Goal: Transaction & Acquisition: Purchase product/service

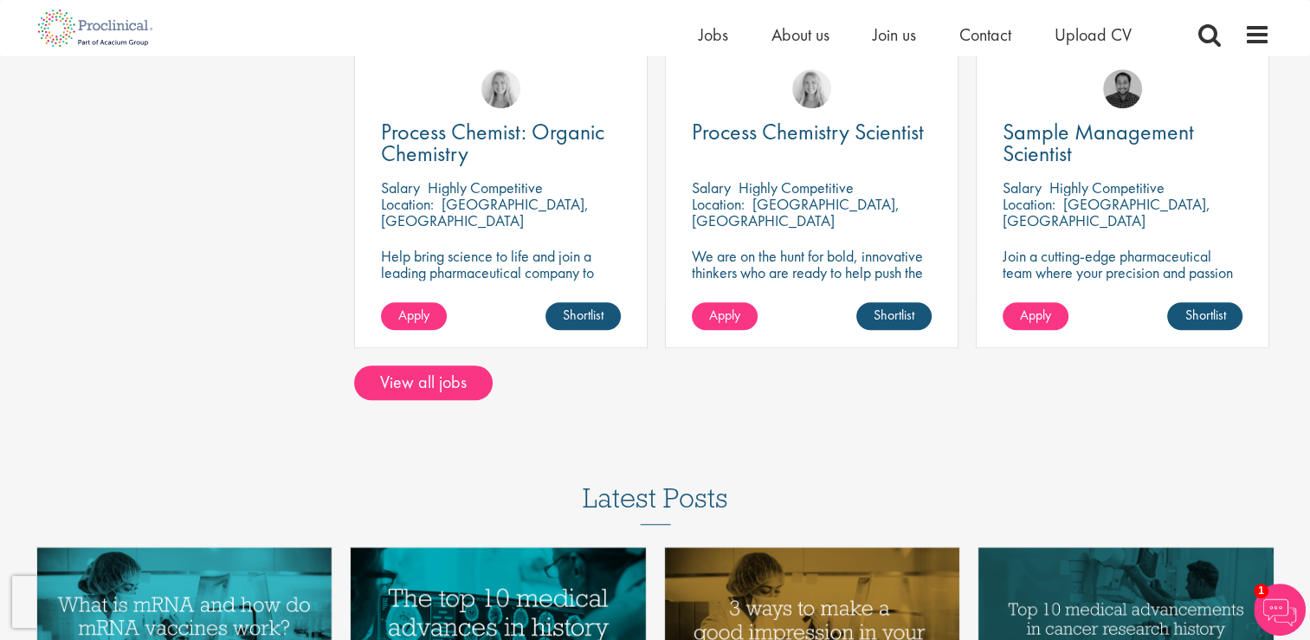
scroll to position [1319, 0]
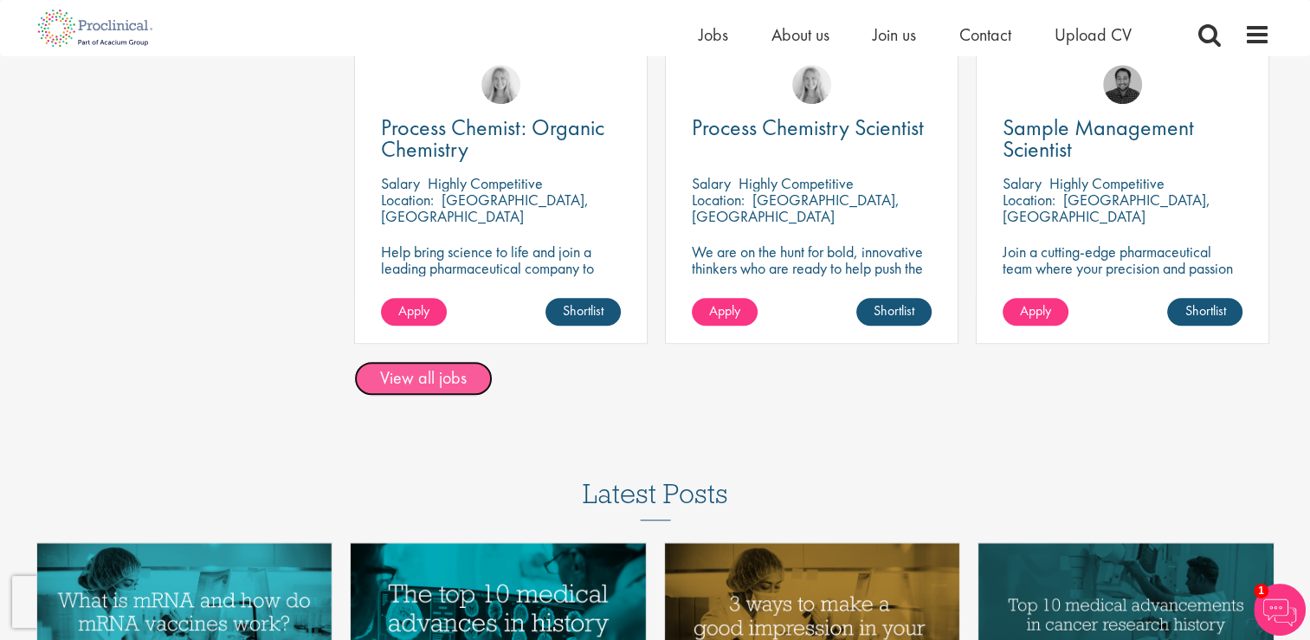
click at [446, 374] on link "View all jobs" at bounding box center [423, 378] width 139 height 35
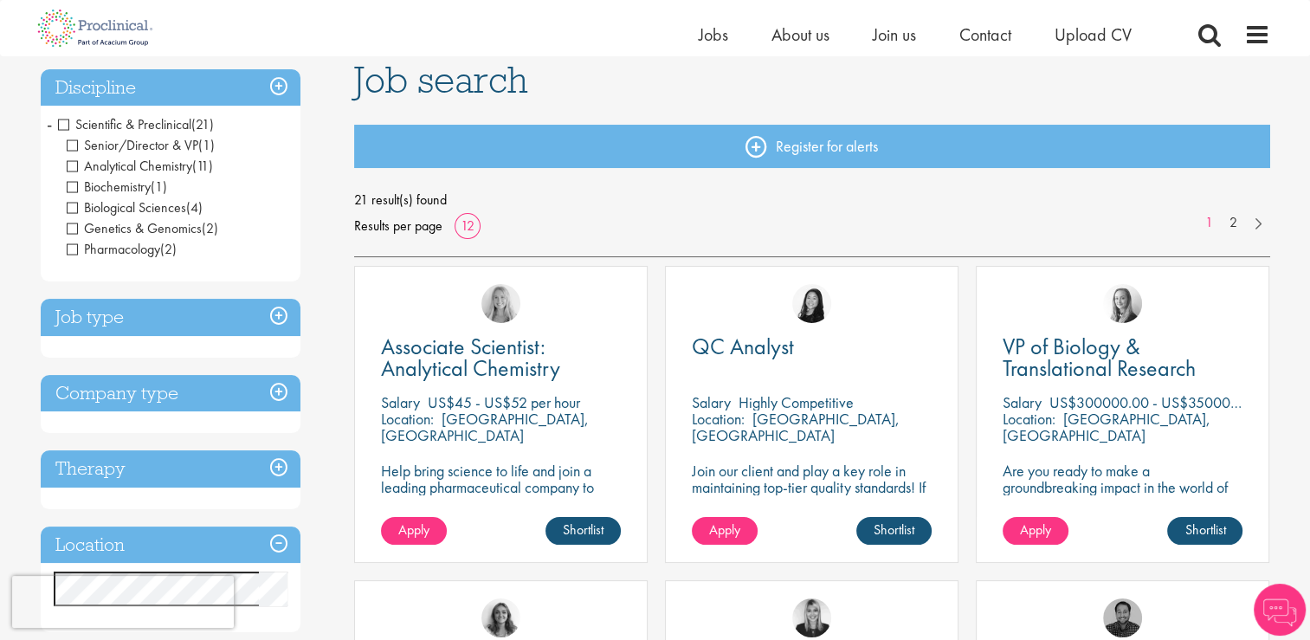
scroll to position [159, 0]
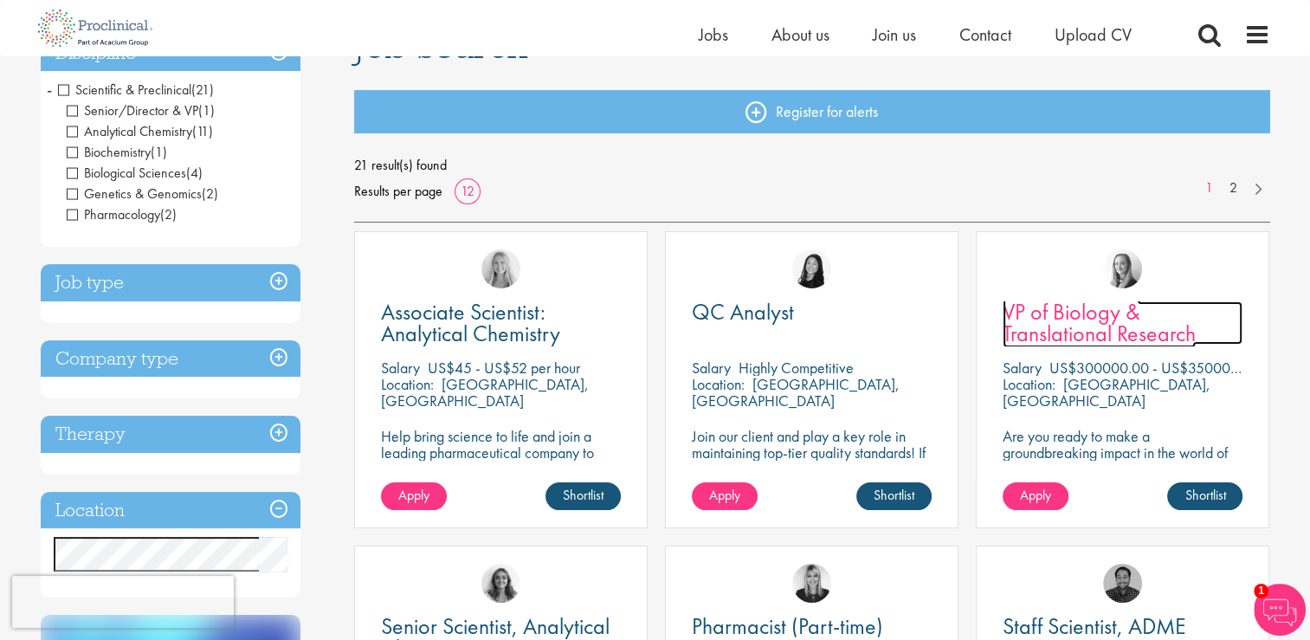
click at [1109, 334] on span "VP of Biology & Translational Research" at bounding box center [1099, 322] width 193 height 51
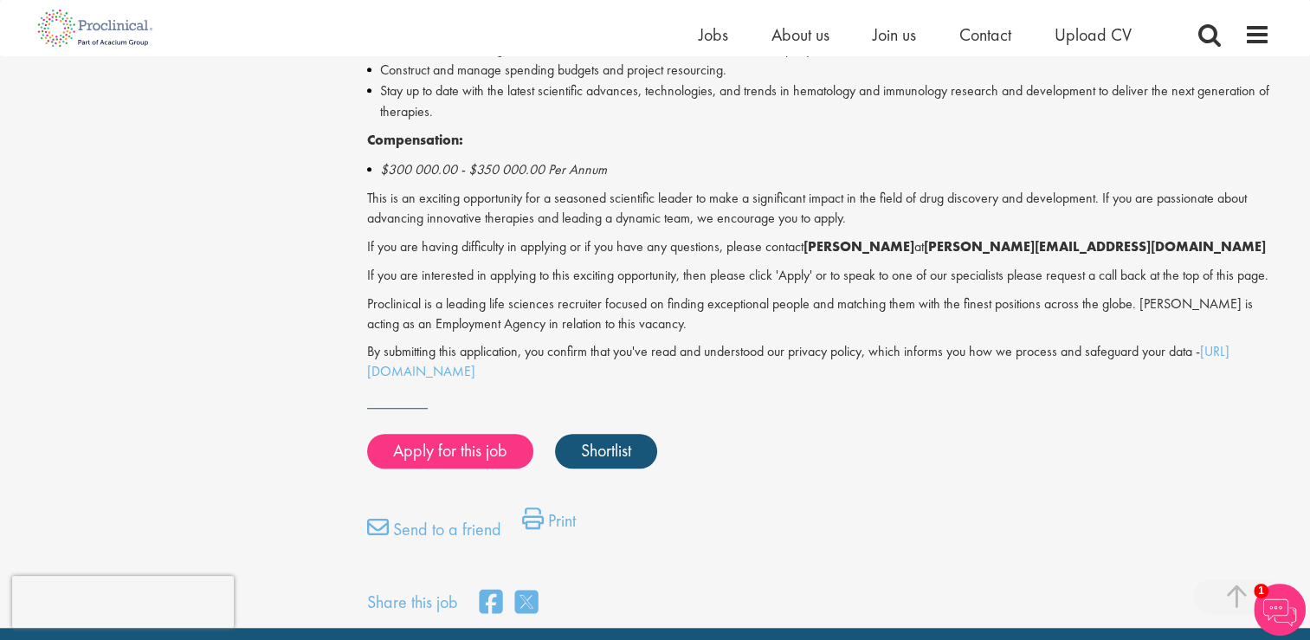
scroll to position [1292, 0]
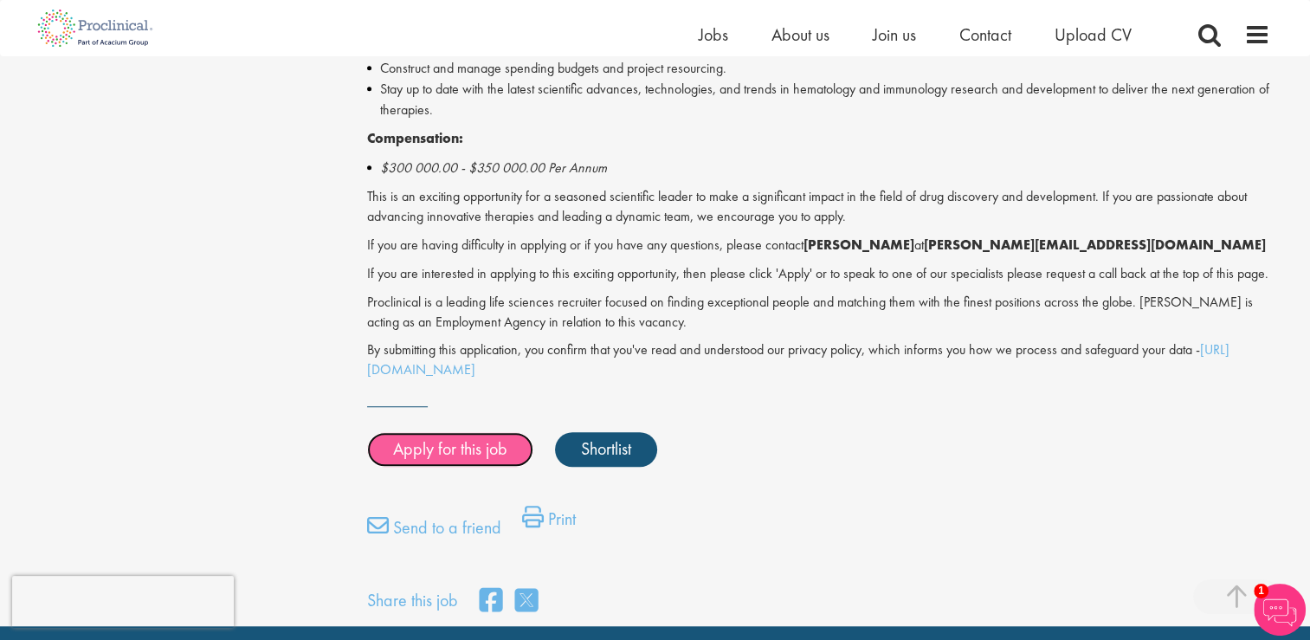
click at [469, 467] on link "Apply for this job" at bounding box center [450, 449] width 166 height 35
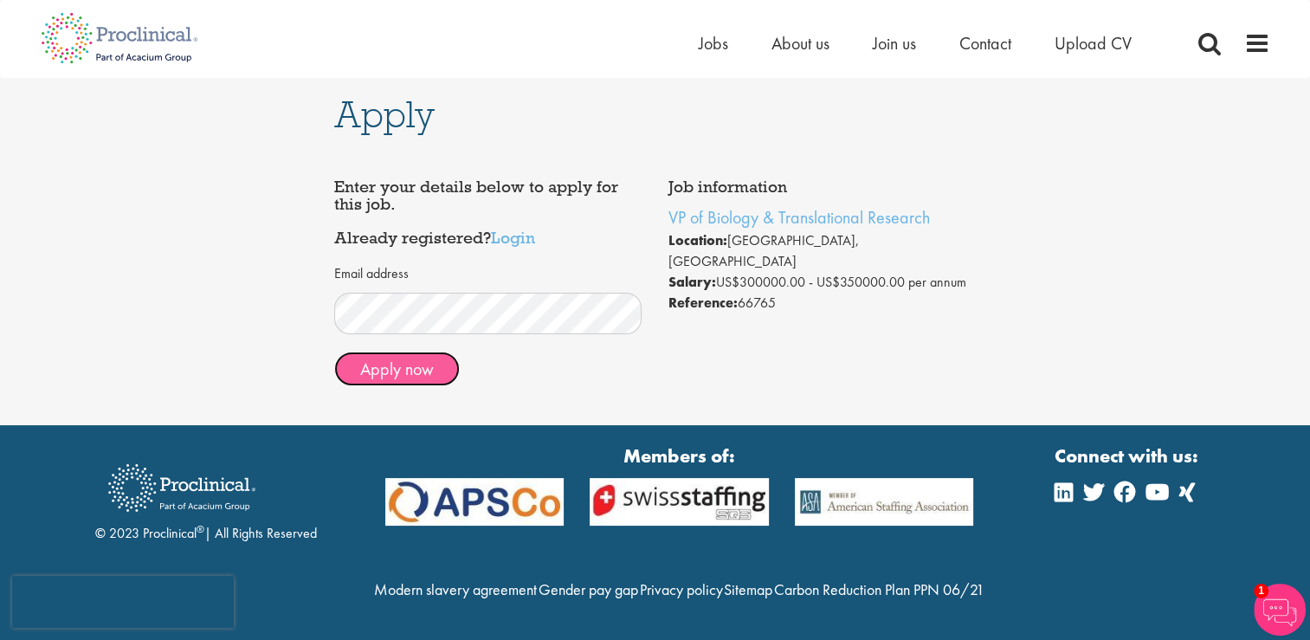
click at [408, 376] on button "Apply now" at bounding box center [397, 369] width 126 height 35
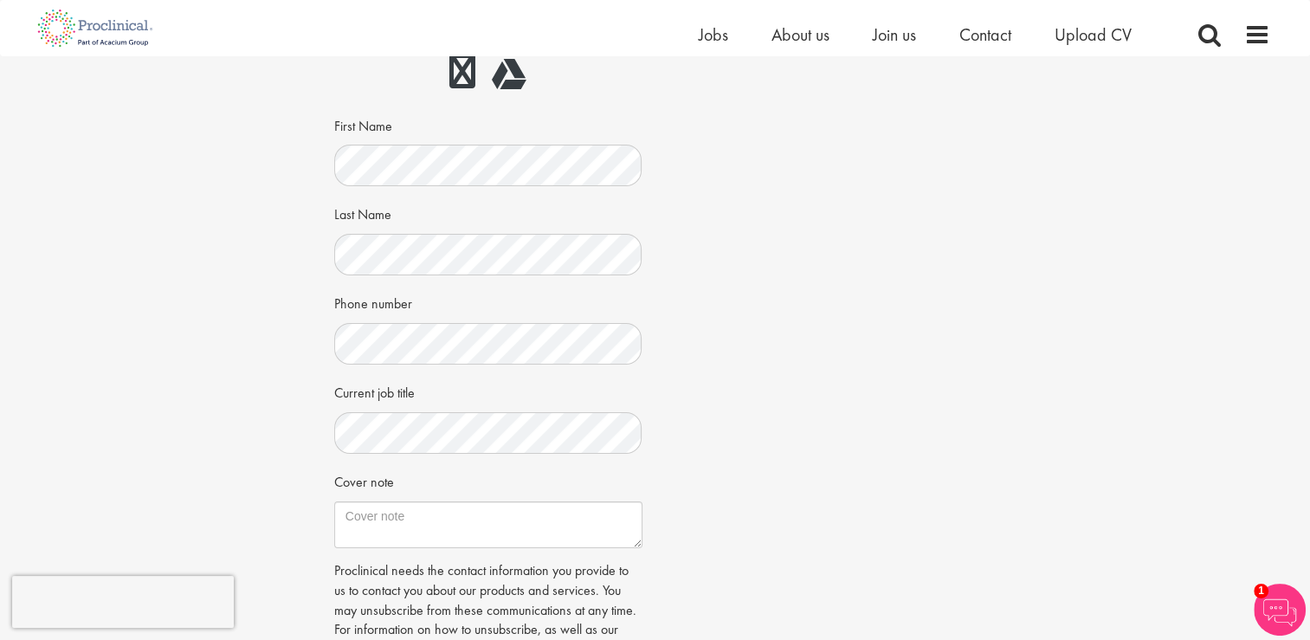
scroll to position [232, 0]
click at [684, 416] on div "Job information VP of Biology & Translational Research Location: Newark, USA Sa…" at bounding box center [655, 326] width 669 height 821
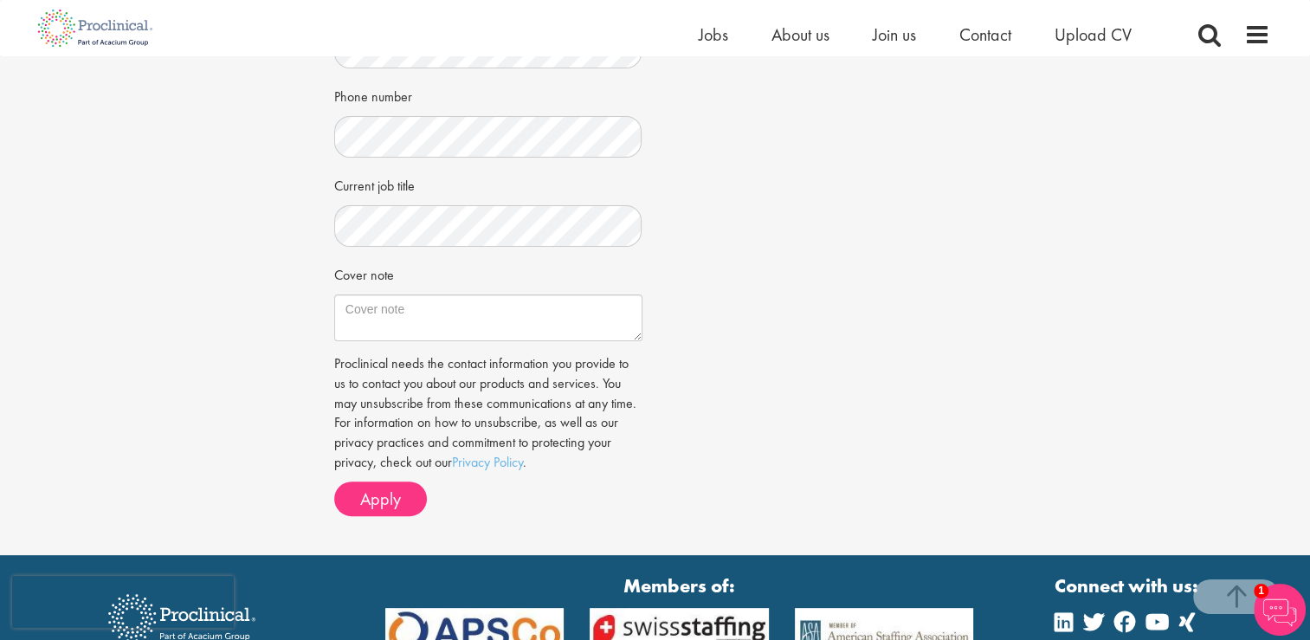
scroll to position [441, 0]
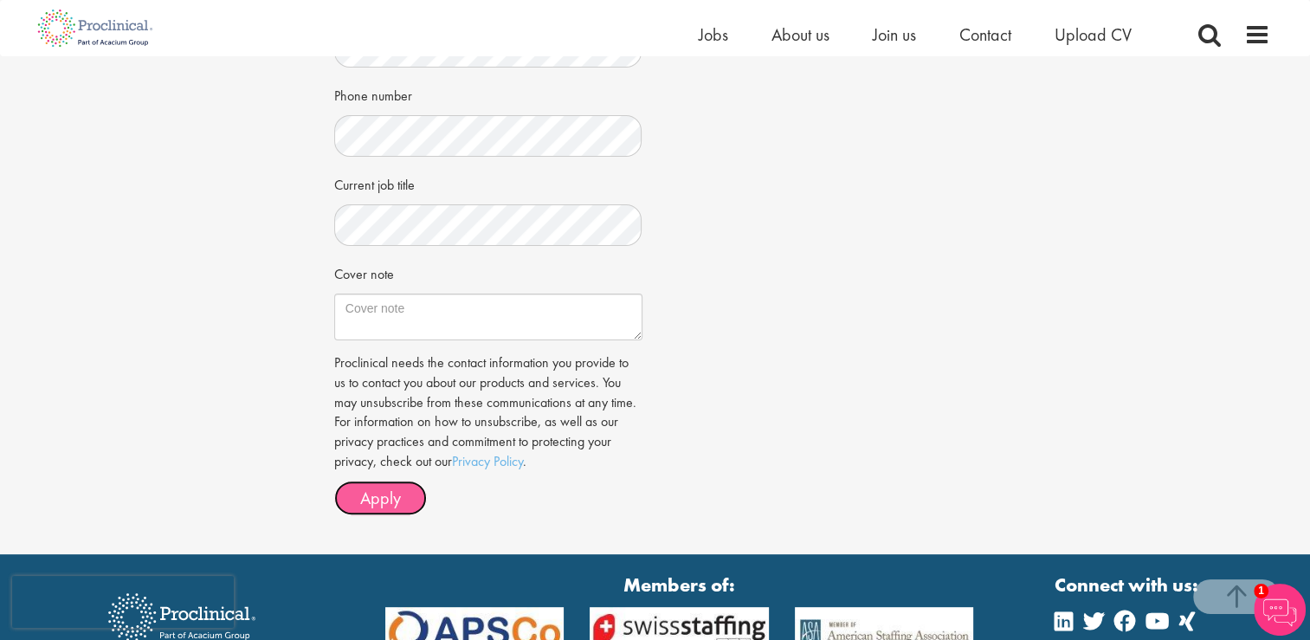
click at [352, 503] on button "Apply" at bounding box center [380, 498] width 93 height 35
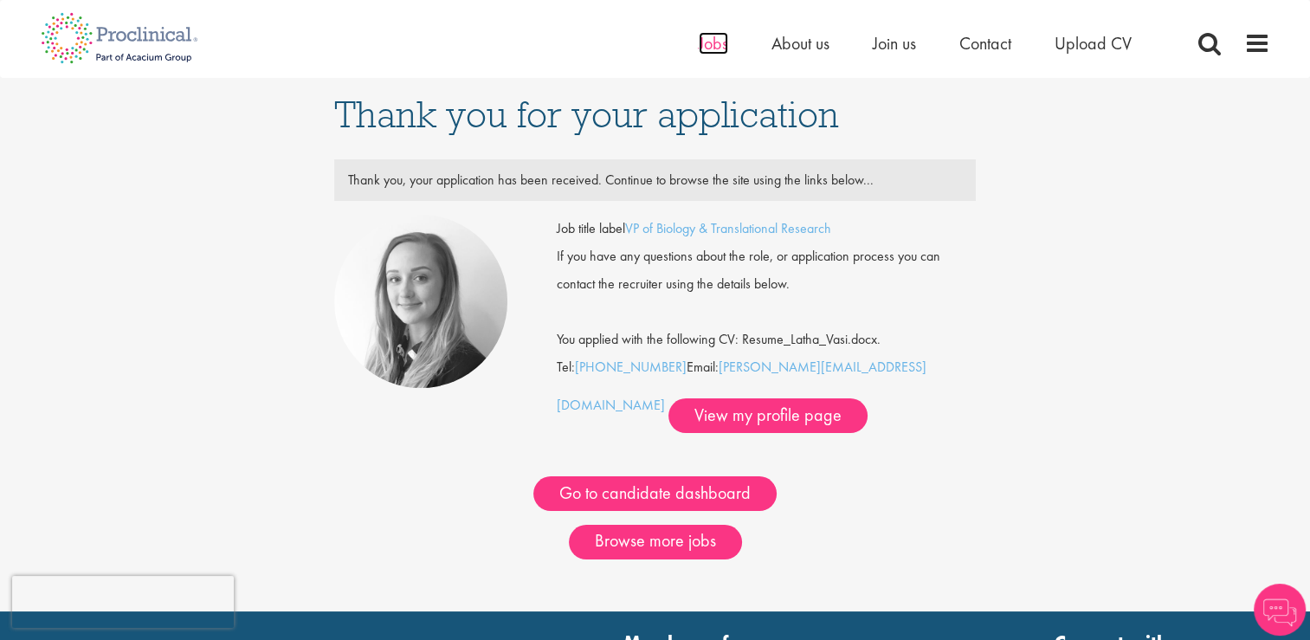
click at [718, 38] on span "Jobs" at bounding box center [713, 43] width 29 height 23
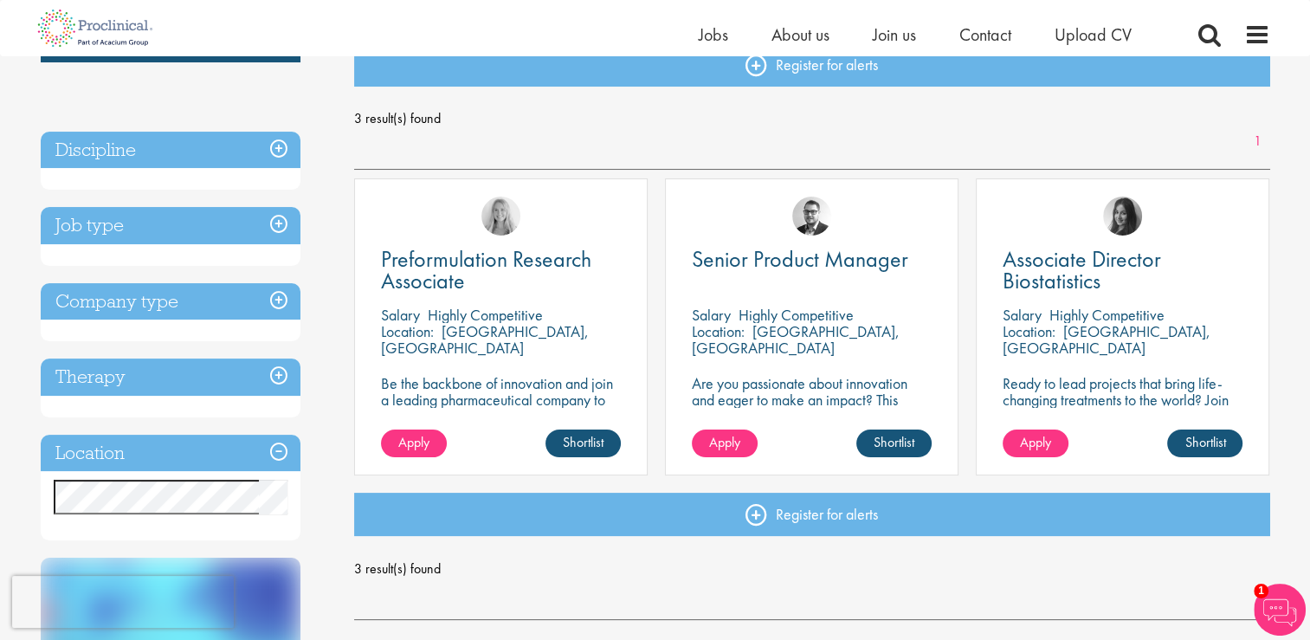
scroll to position [204, 0]
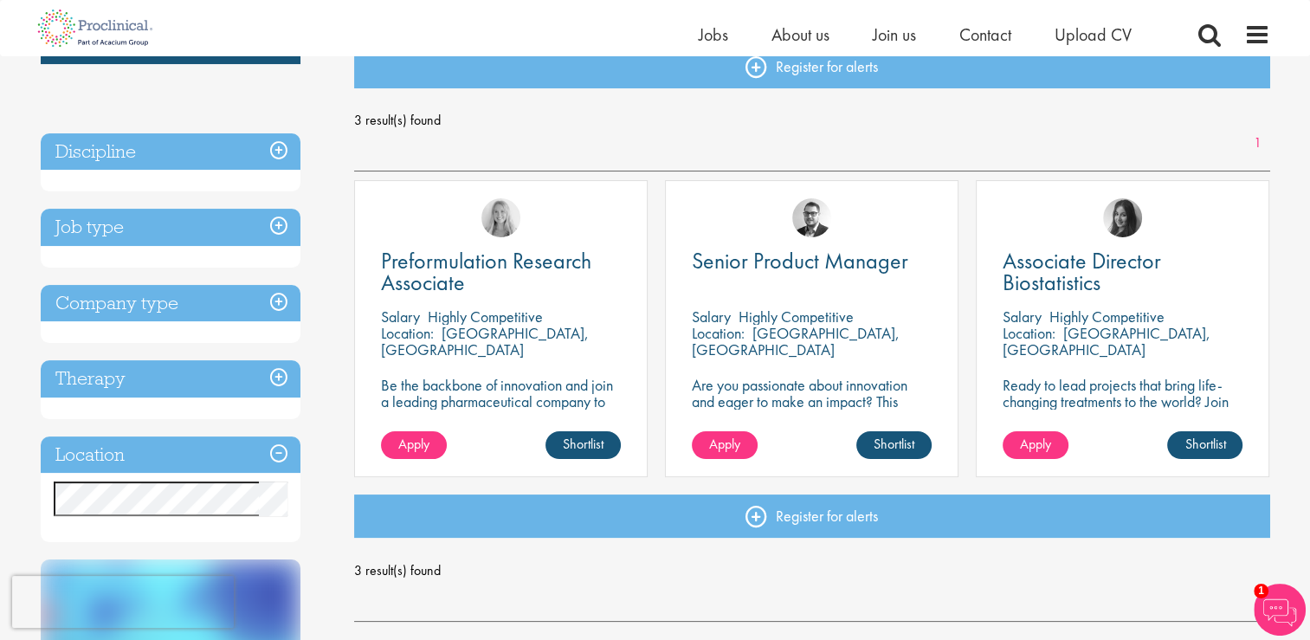
click at [275, 155] on h3 "Discipline" at bounding box center [171, 151] width 260 height 37
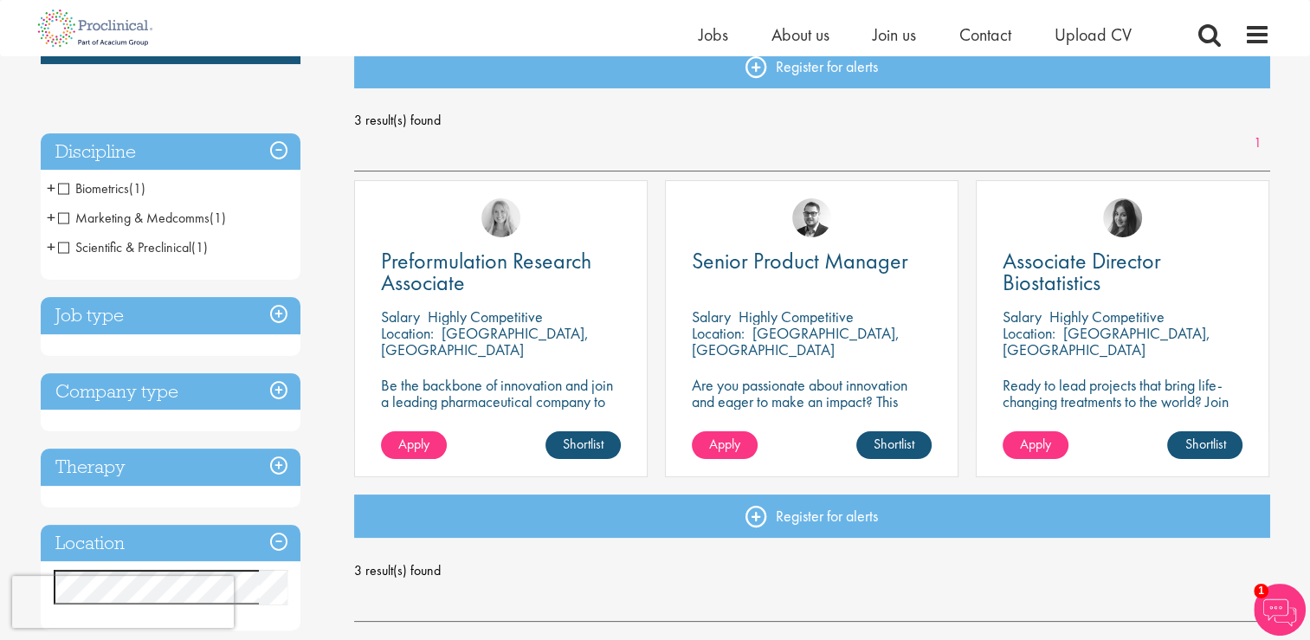
click at [64, 245] on span "Scientific & Preclinical" at bounding box center [124, 247] width 133 height 18
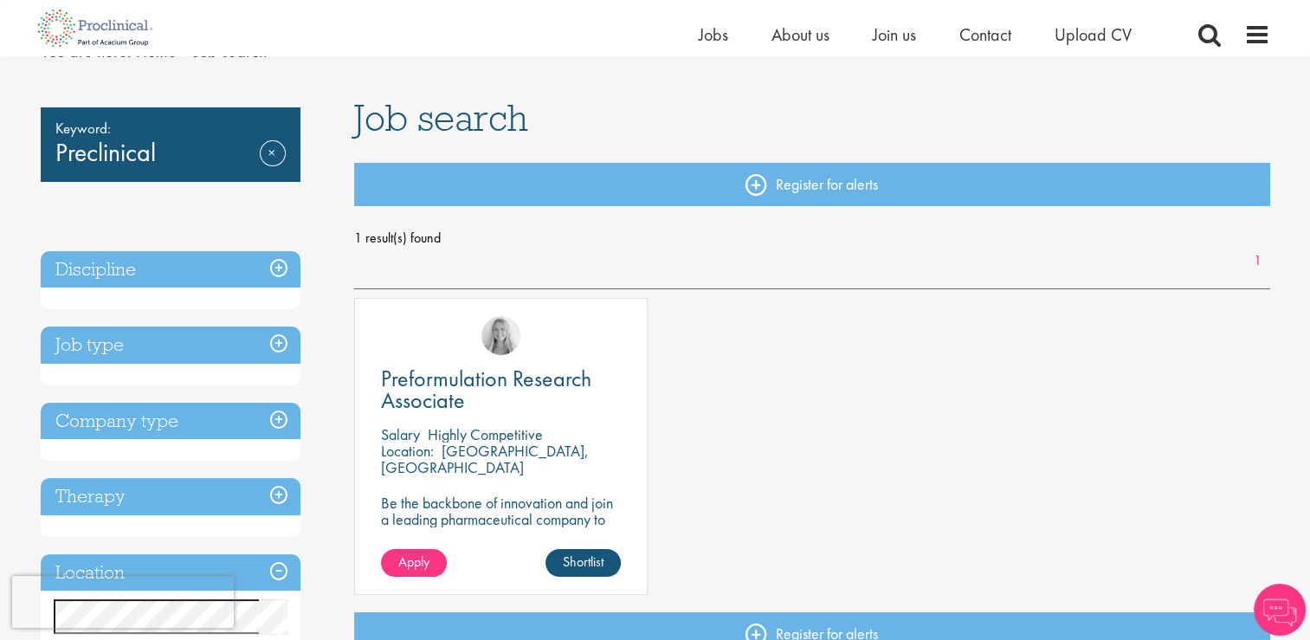
scroll to position [90, 0]
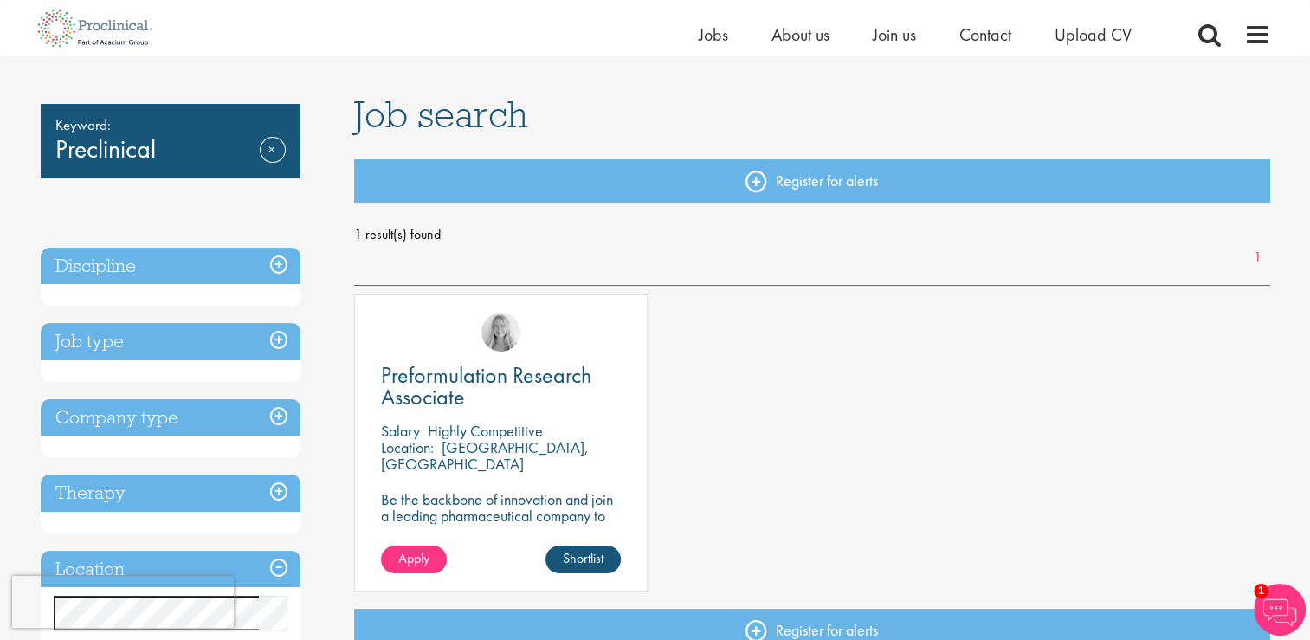
click at [283, 491] on h3 "Therapy" at bounding box center [171, 493] width 260 height 37
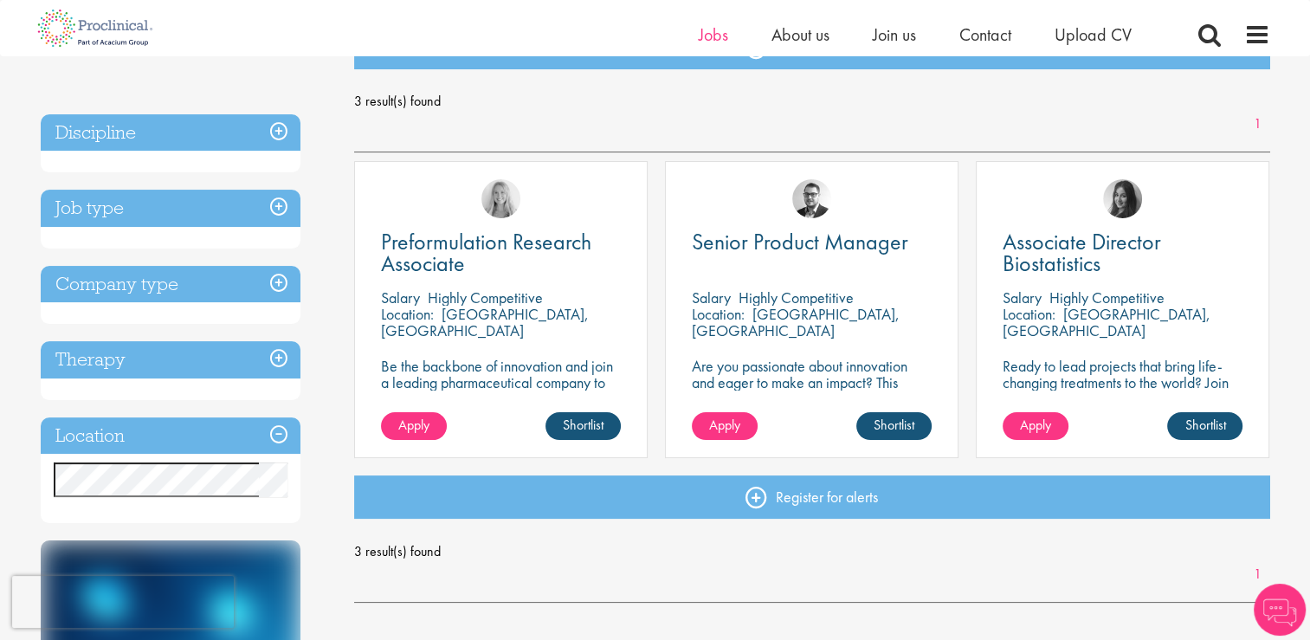
scroll to position [204, 0]
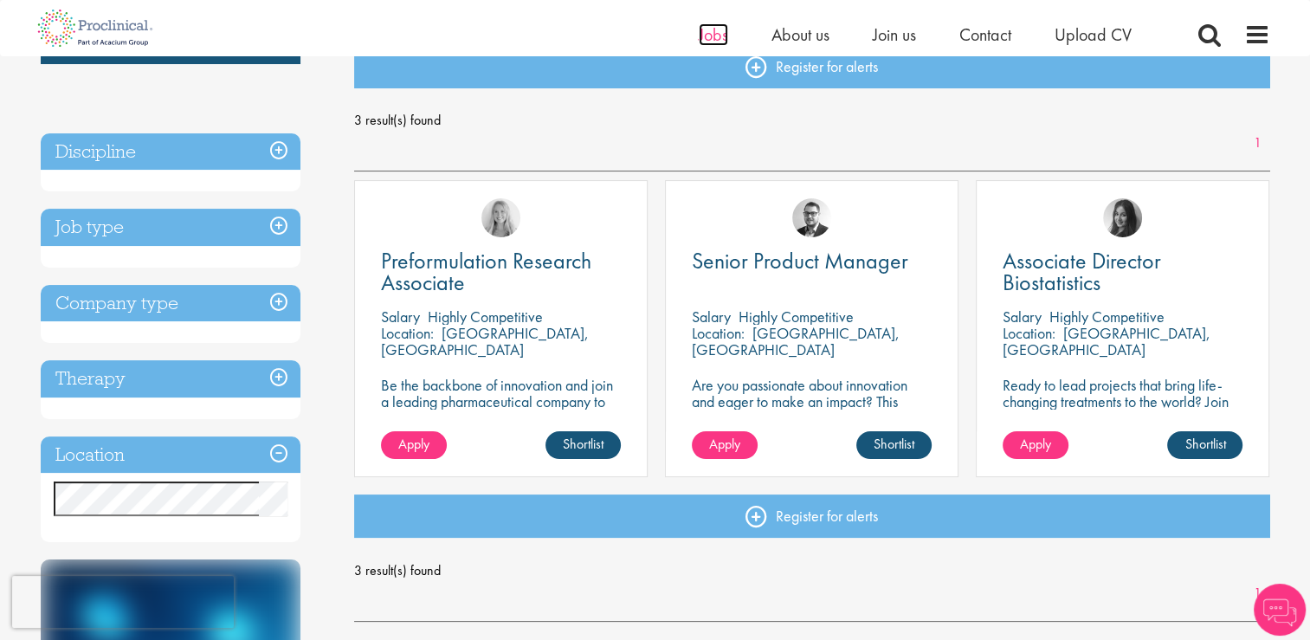
click at [708, 34] on span "Jobs" at bounding box center [713, 34] width 29 height 23
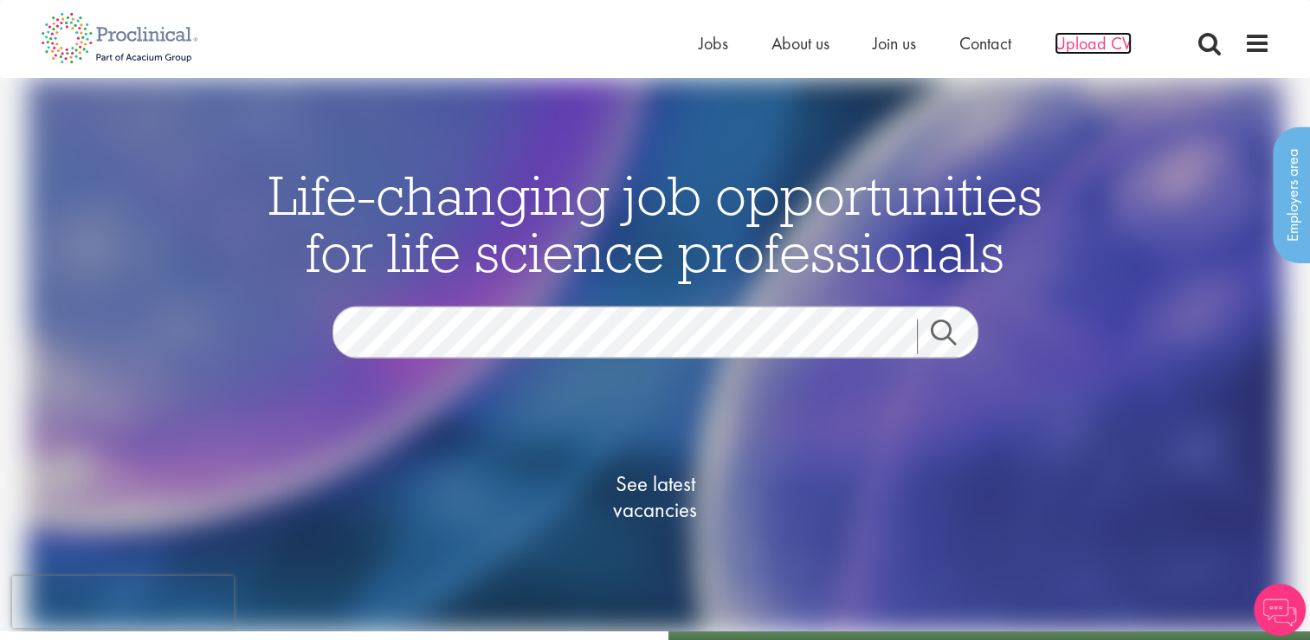
click at [1103, 45] on span "Upload CV" at bounding box center [1093, 43] width 77 height 23
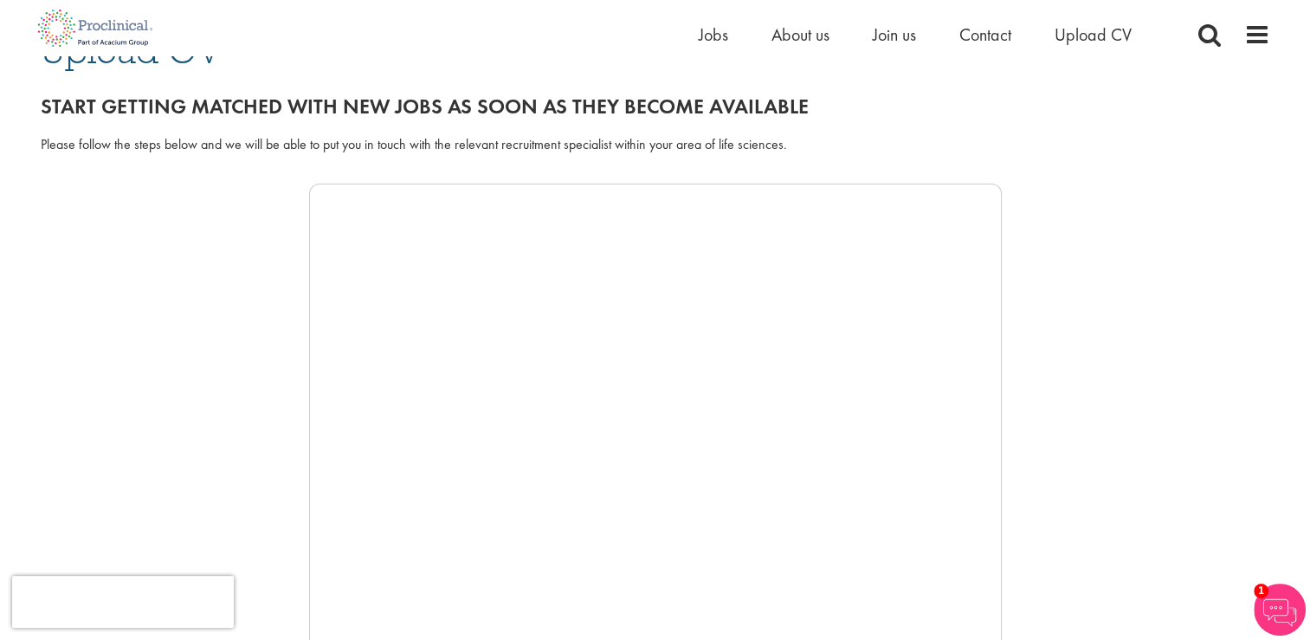
scroll to position [169, 0]
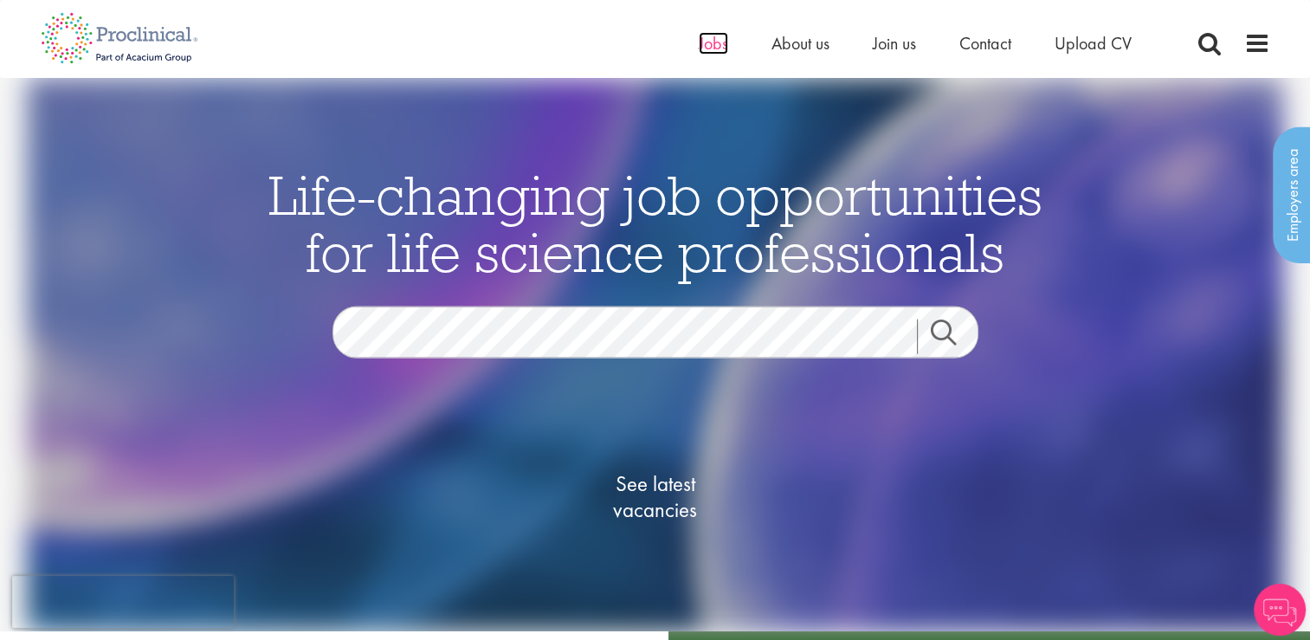
click at [715, 44] on span "Jobs" at bounding box center [713, 43] width 29 height 23
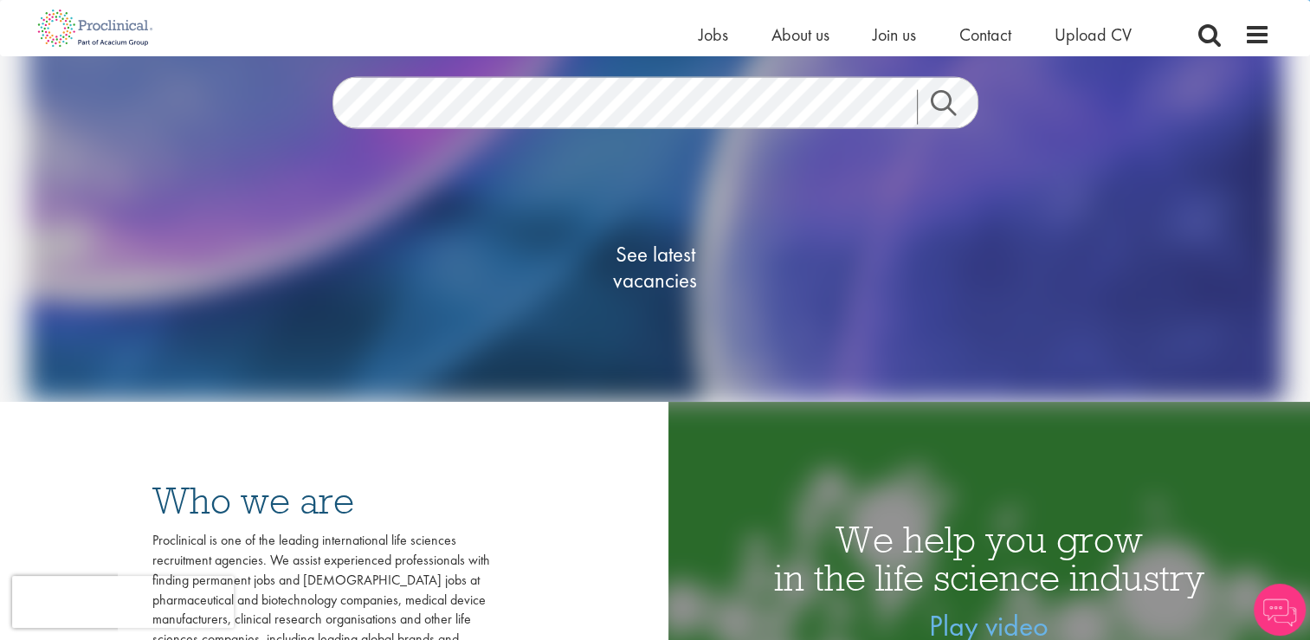
scroll to position [207, 0]
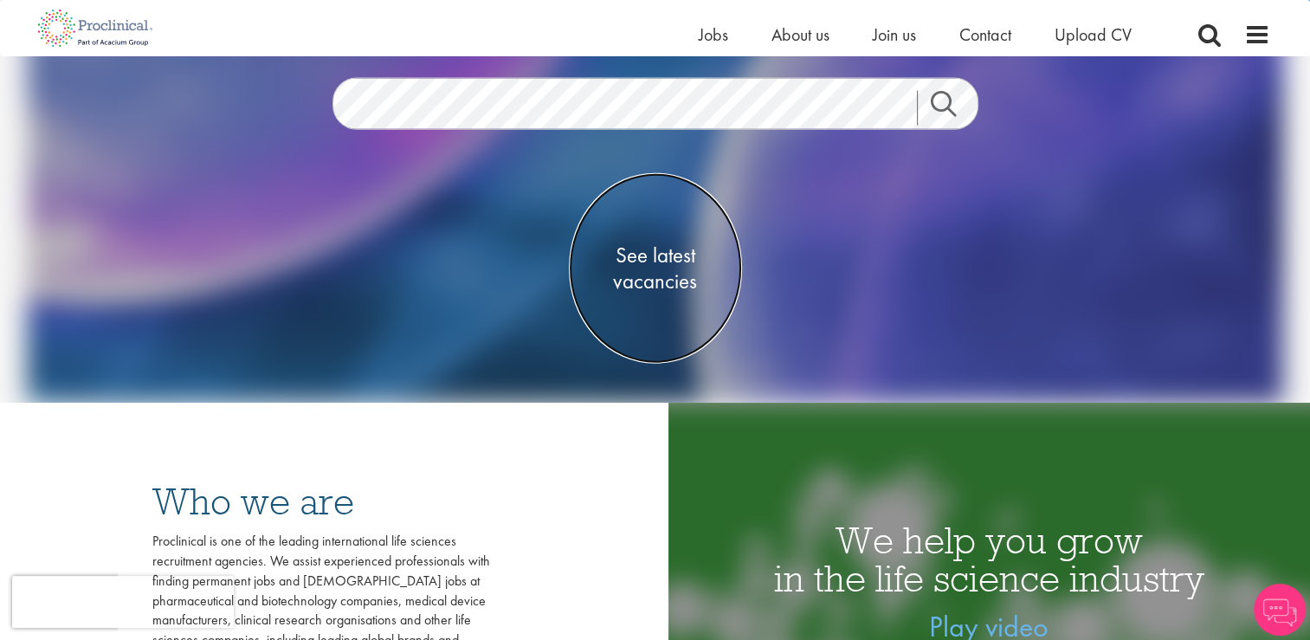
click at [669, 286] on span "See latest vacancies" at bounding box center [655, 268] width 173 height 52
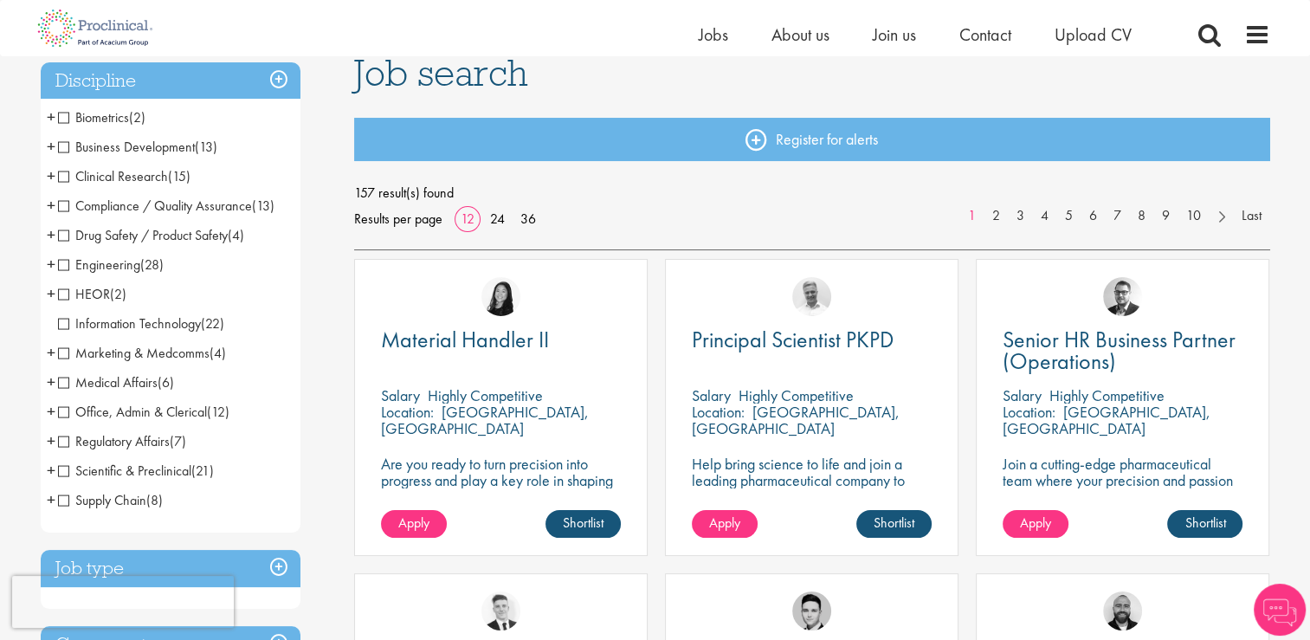
scroll to position [132, 0]
click at [62, 472] on span "Scientific & Preclinical" at bounding box center [124, 471] width 133 height 18
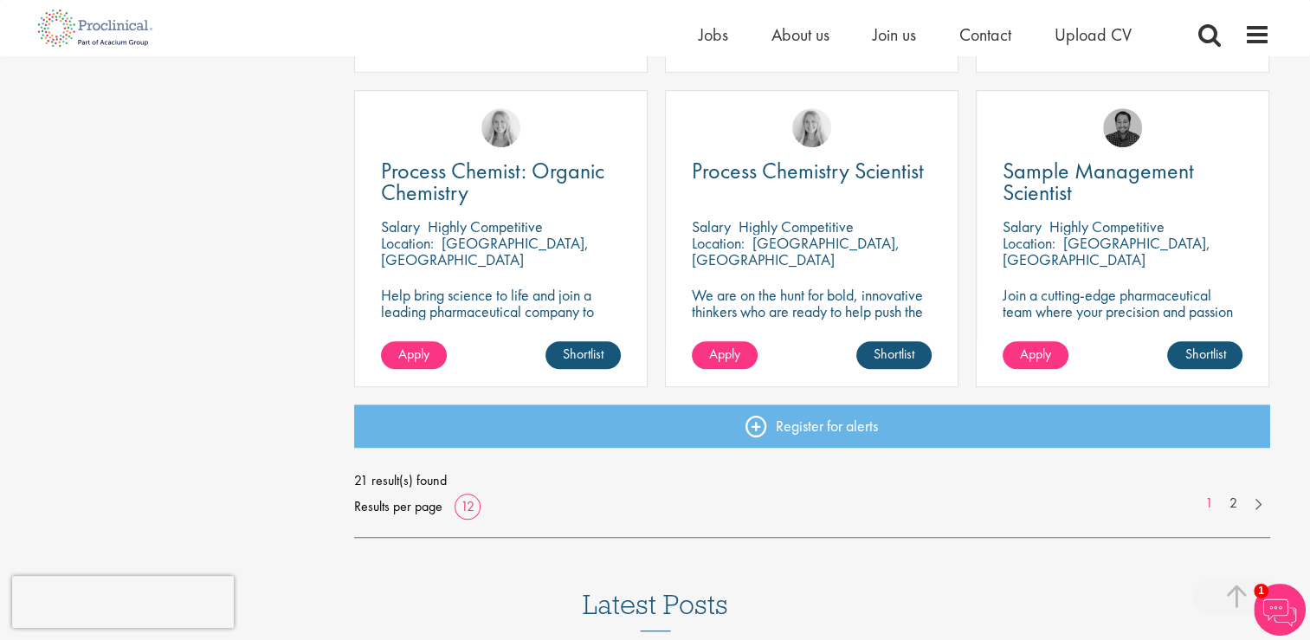
scroll to position [1247, 0]
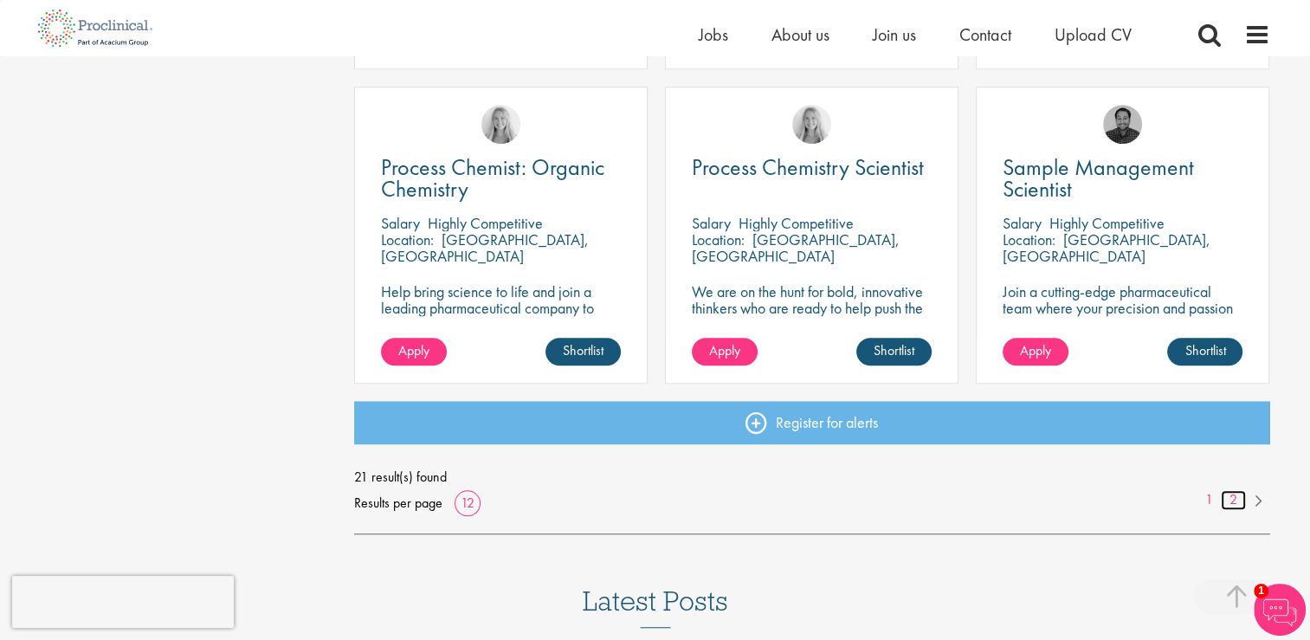
click at [1232, 501] on link "2" at bounding box center [1233, 500] width 25 height 20
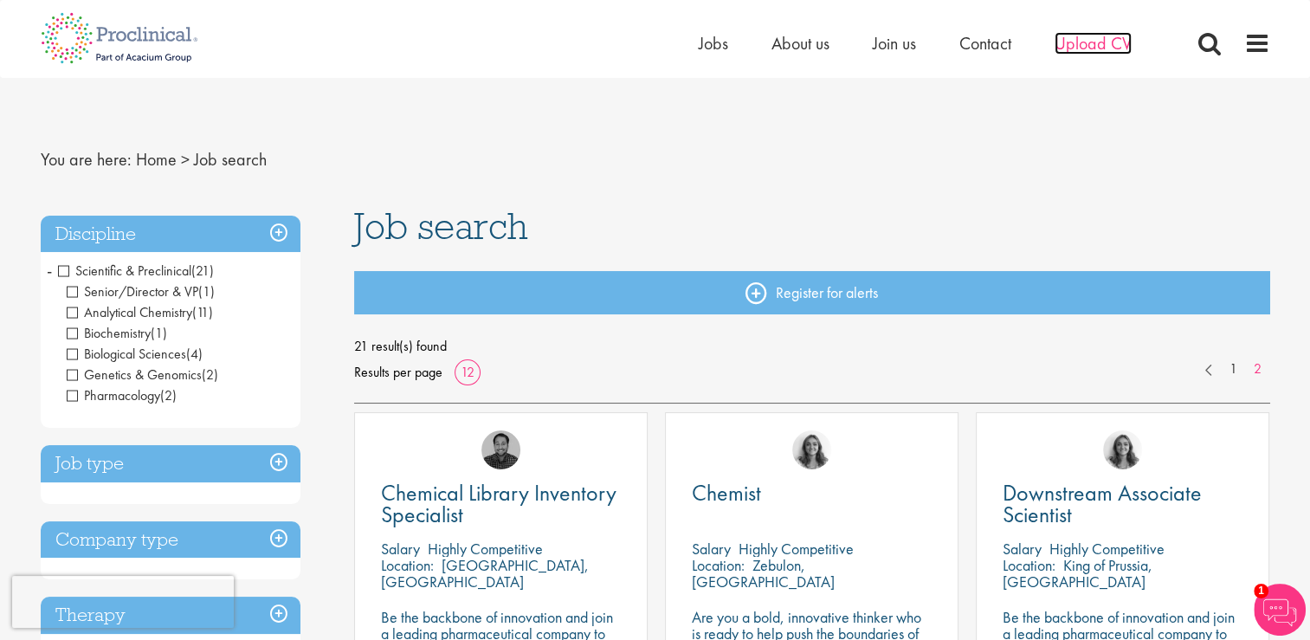
click at [1104, 47] on span "Upload CV" at bounding box center [1093, 43] width 77 height 23
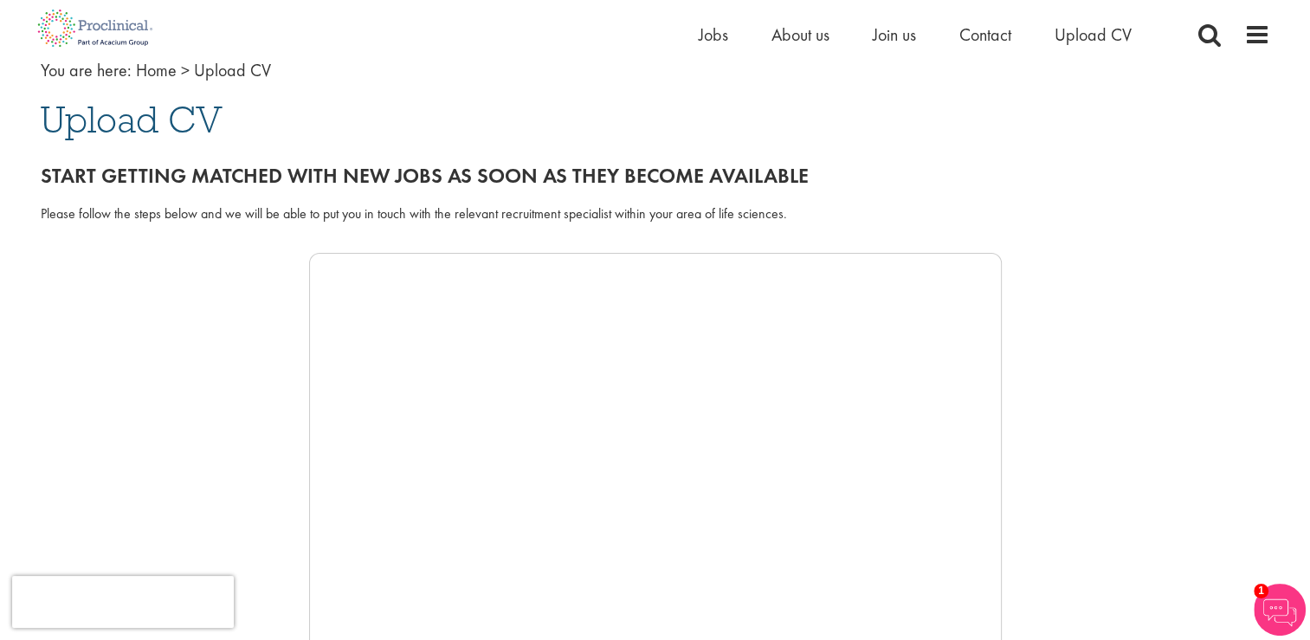
scroll to position [90, 0]
